Goal: Find specific page/section: Find specific page/section

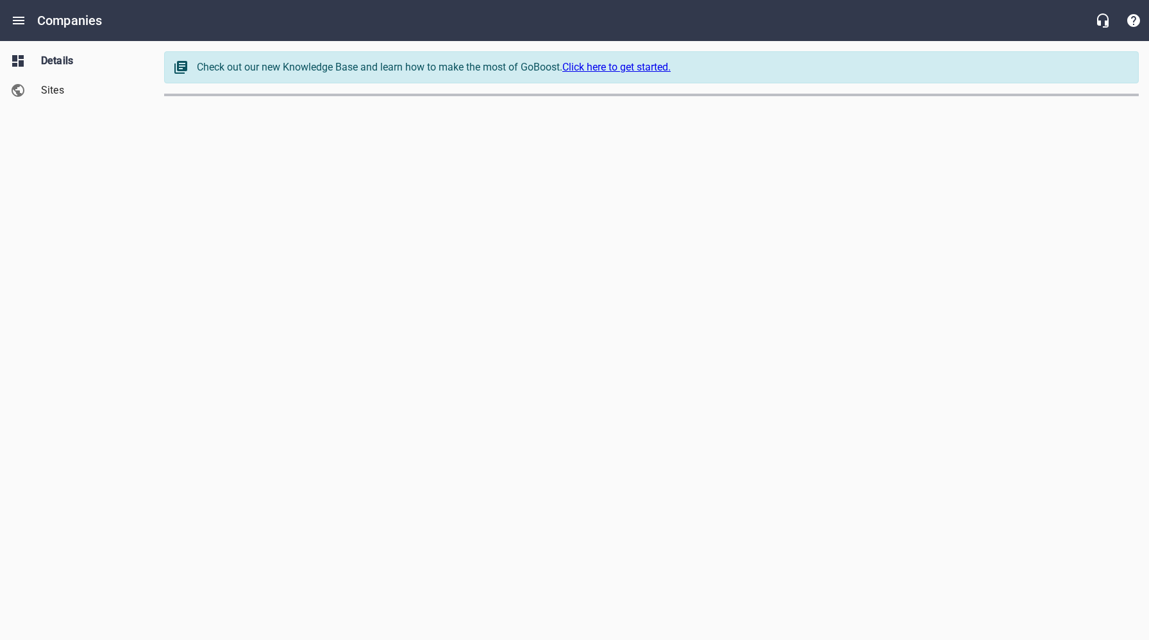
select select "[US_STATE]"
select select "32"
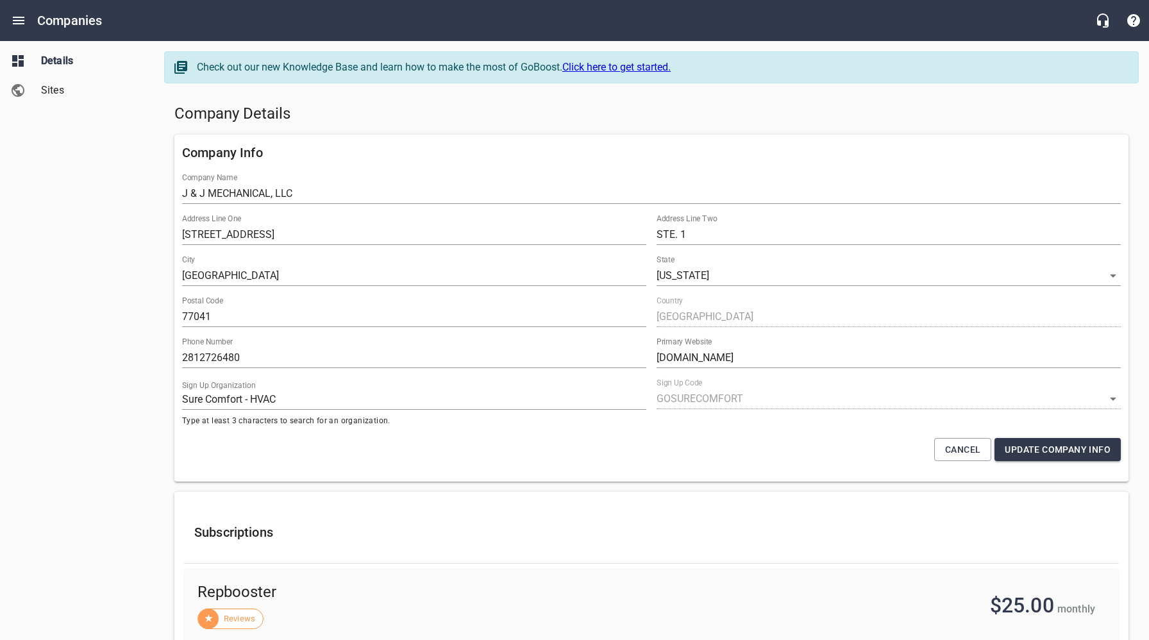
drag, startPoint x: 117, startPoint y: 149, endPoint x: 117, endPoint y: 138, distance: 10.9
click at [116, 149] on div "Details Sites" at bounding box center [77, 320] width 154 height 640
click at [16, 19] on icon "Open drawer" at bounding box center [18, 20] width 15 height 15
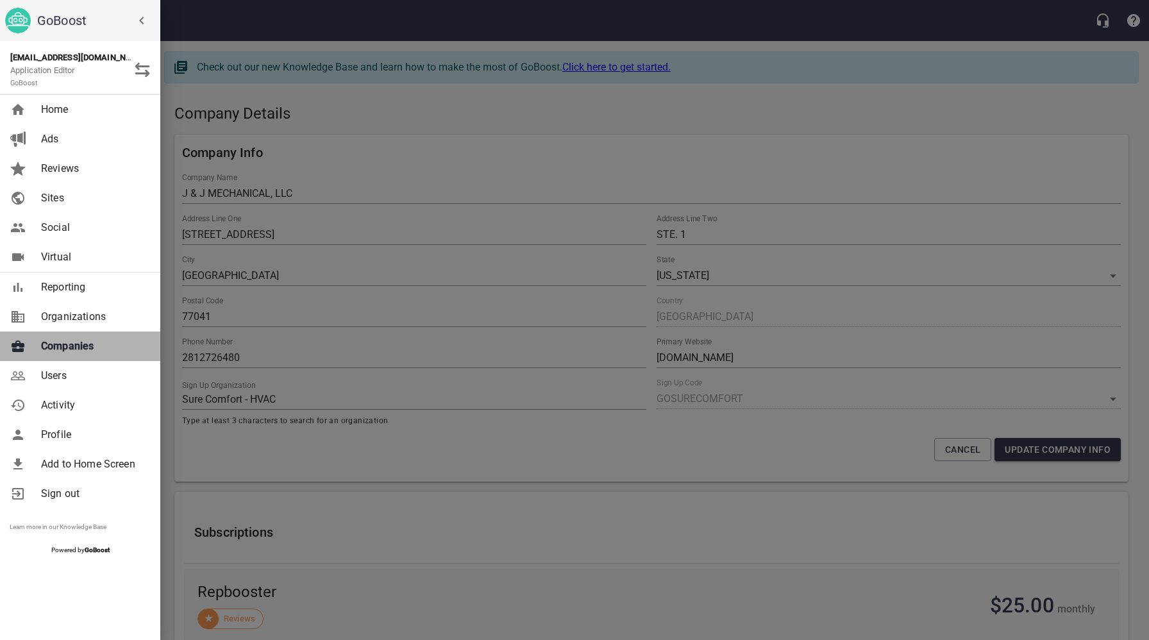
click at [70, 346] on span "Companies" at bounding box center [93, 345] width 104 height 15
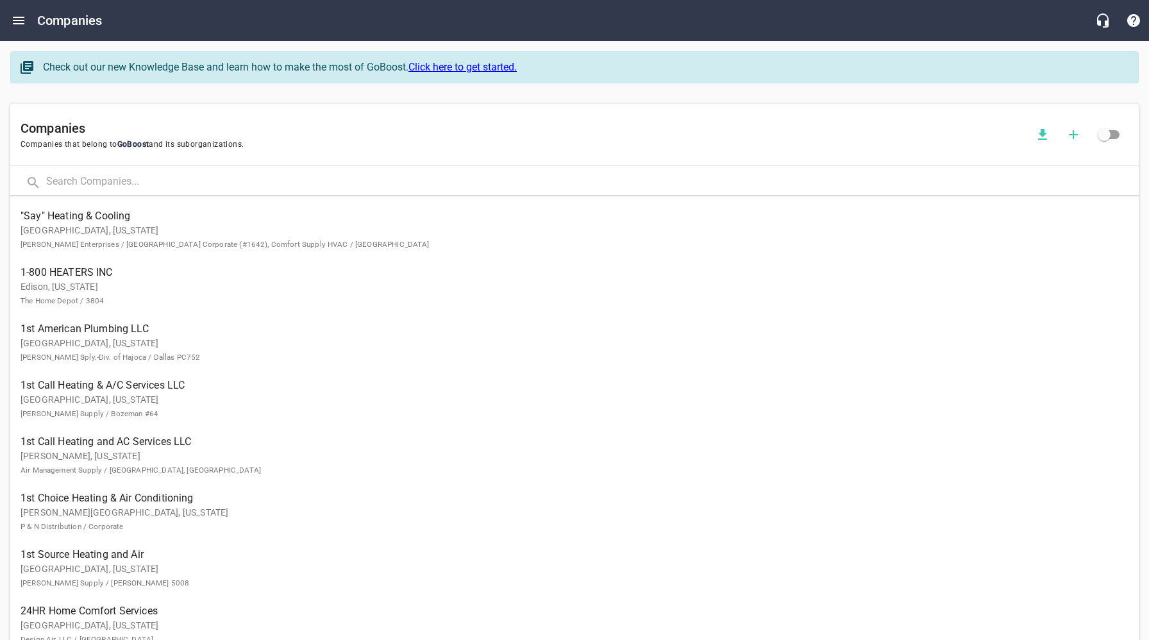
click at [219, 185] on input "text" at bounding box center [592, 183] width 1092 height 28
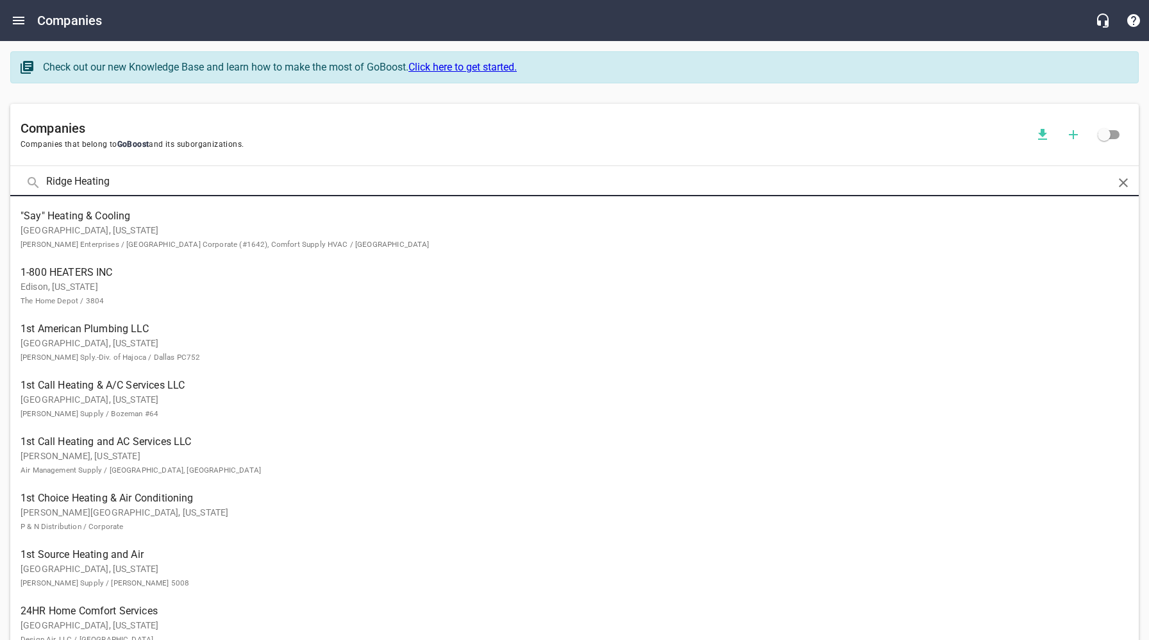
type input "Ridge Heating"
click button at bounding box center [0, 0] width 0 height 0
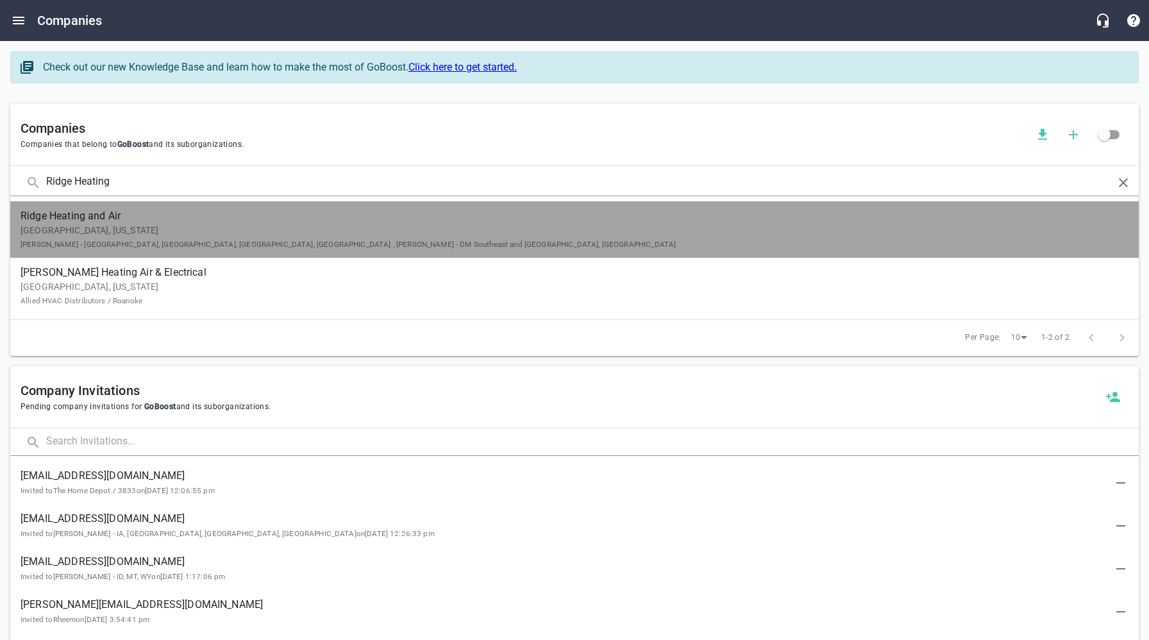
click at [172, 235] on p "[GEOGRAPHIC_DATA], [US_STATE] [GEOGRAPHIC_DATA][PERSON_NAME] - [GEOGRAPHIC_DATA…" at bounding box center [564, 237] width 1087 height 27
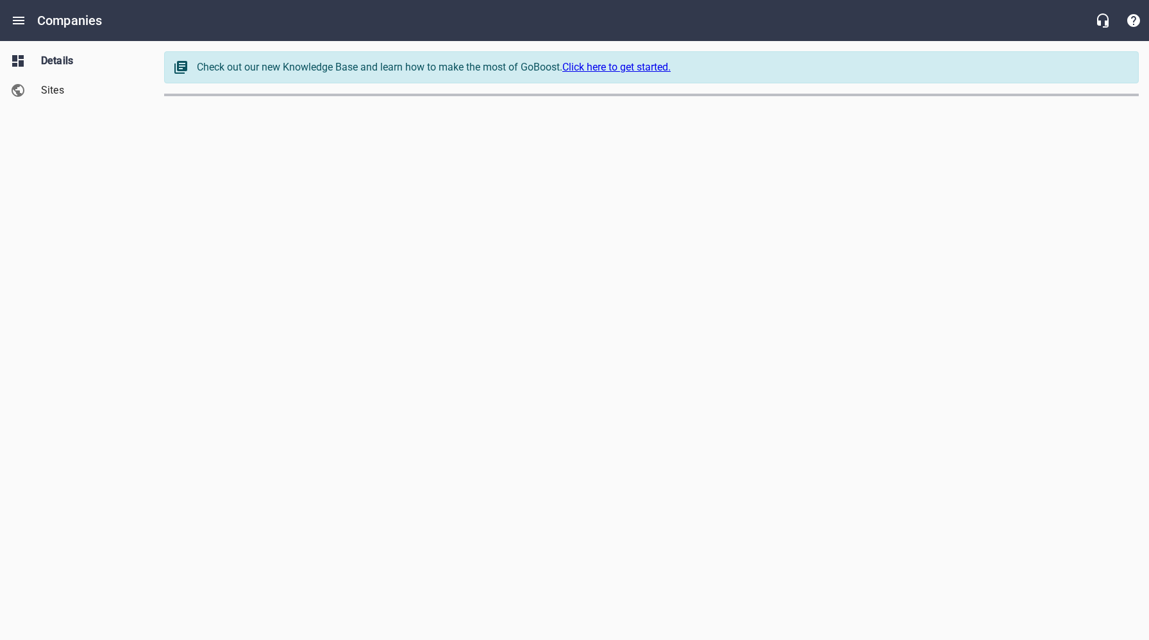
select select "[US_STATE]"
select select "5"
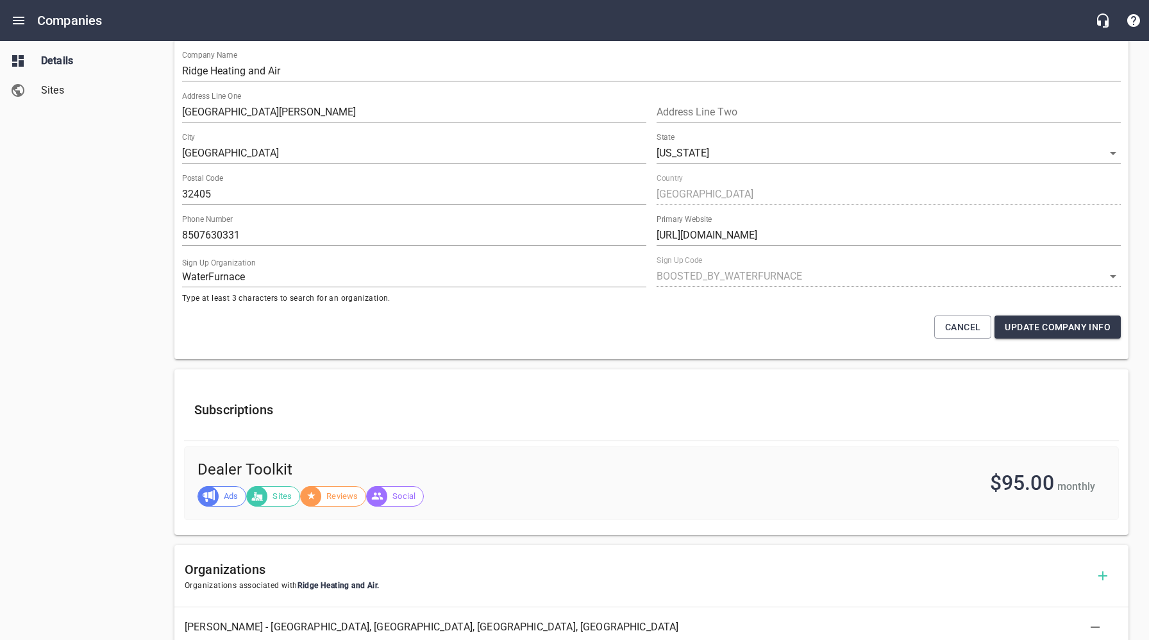
scroll to position [129, 0]
